Goal: Find specific page/section: Find specific page/section

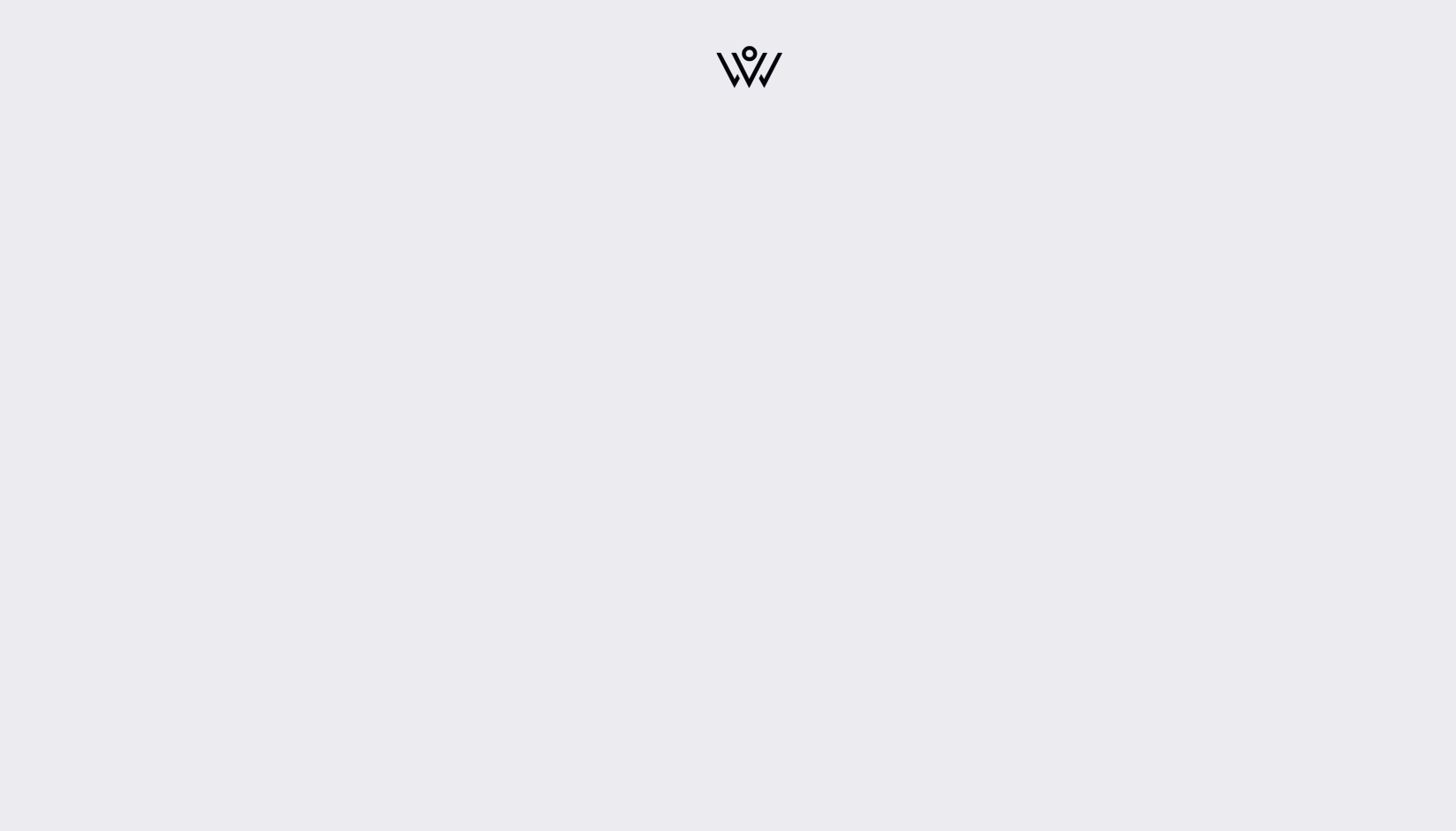
click at [765, 86] on img at bounding box center [749, 66] width 66 height 42
